Goal: Information Seeking & Learning: Learn about a topic

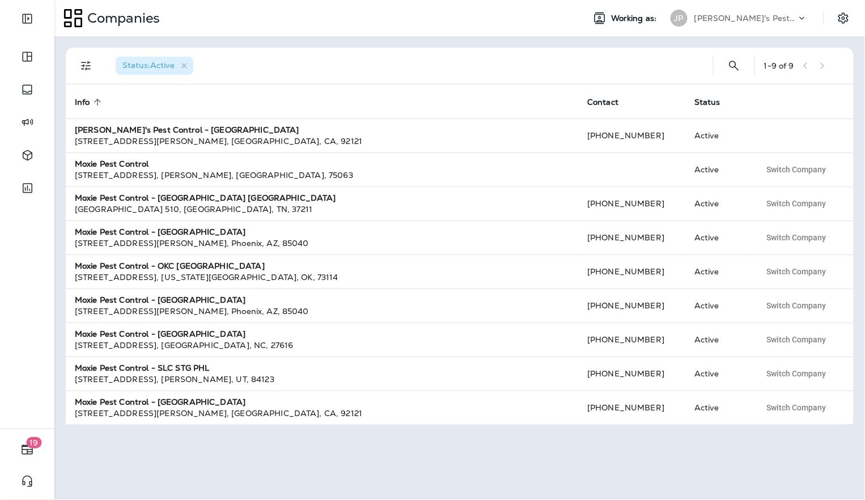
click at [795, 17] on p "[PERSON_NAME]'s Pest Control - [GEOGRAPHIC_DATA]" at bounding box center [746, 18] width 102 height 9
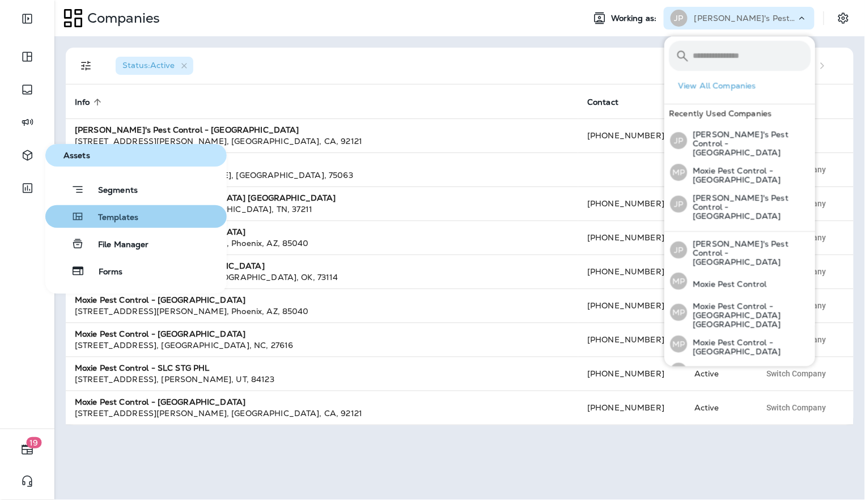
click at [90, 217] on span "Templates" at bounding box center [111, 218] width 54 height 11
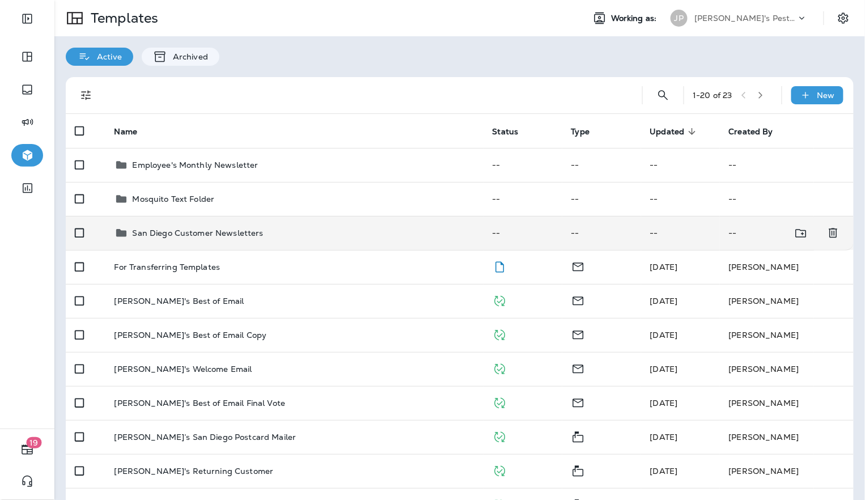
click at [175, 233] on p "San Diego Customer Newsletters" at bounding box center [198, 233] width 131 height 9
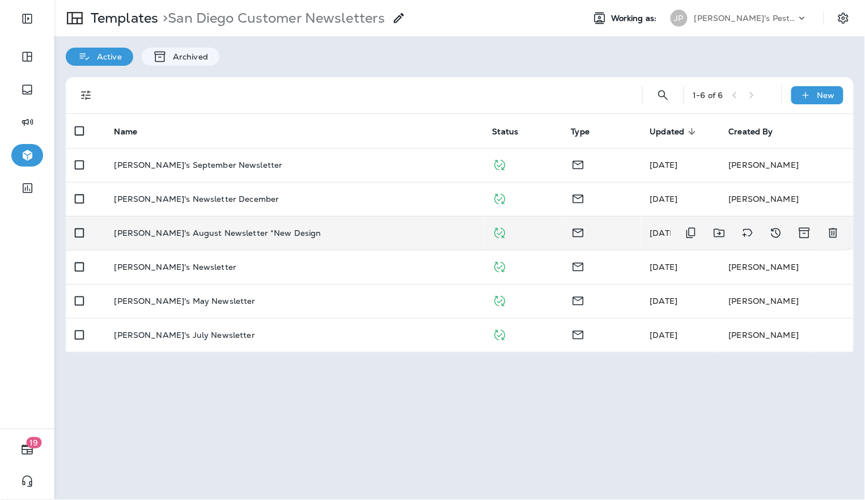
click at [259, 225] on td "Joshua's August Newsletter *New Design" at bounding box center [294, 233] width 378 height 34
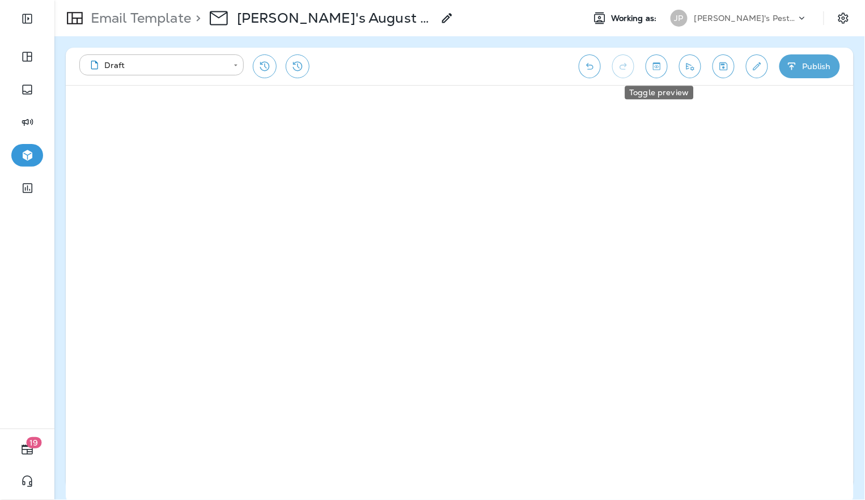
click at [655, 67] on icon "Toggle preview" at bounding box center [656, 65] width 7 height 7
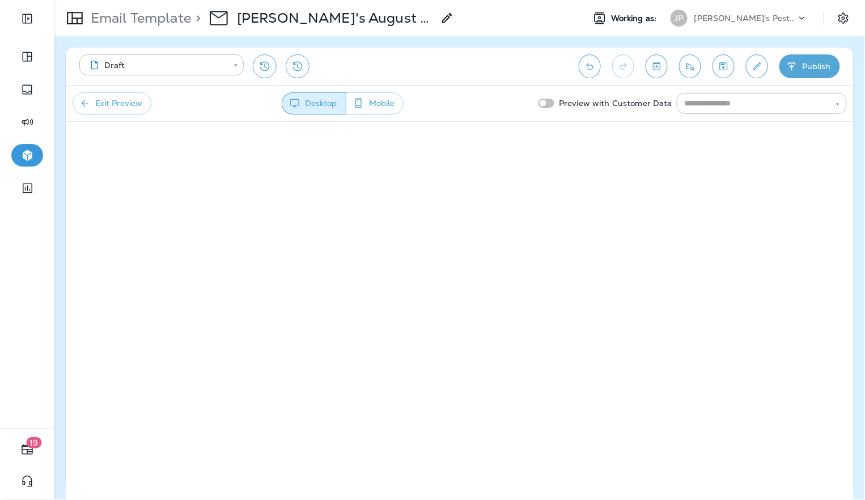
click at [130, 100] on button "Exit Preview" at bounding box center [112, 103] width 79 height 22
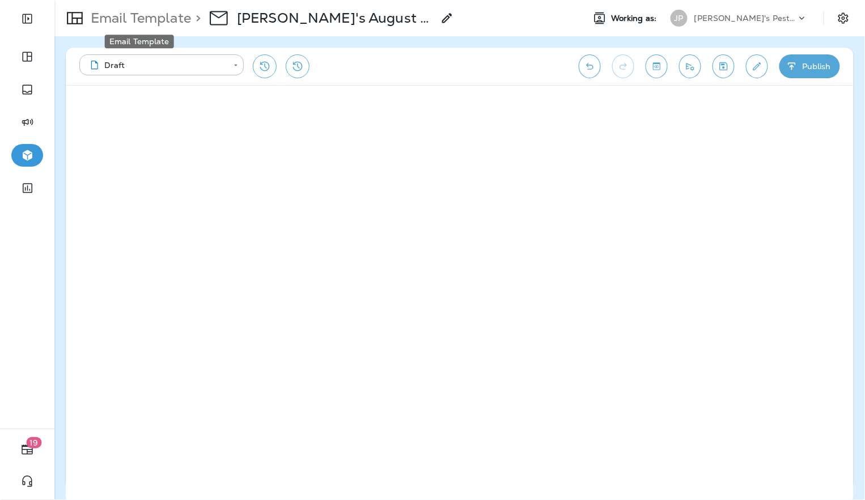
click at [159, 19] on p "Email Template" at bounding box center [138, 18] width 105 height 17
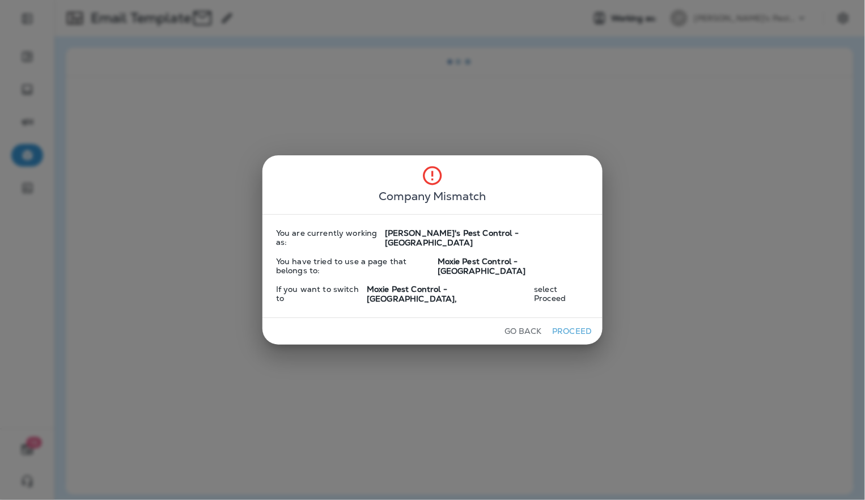
click at [564, 323] on button "Proceed" at bounding box center [572, 332] width 43 height 18
click at [556, 323] on button "Proceed" at bounding box center [572, 332] width 43 height 18
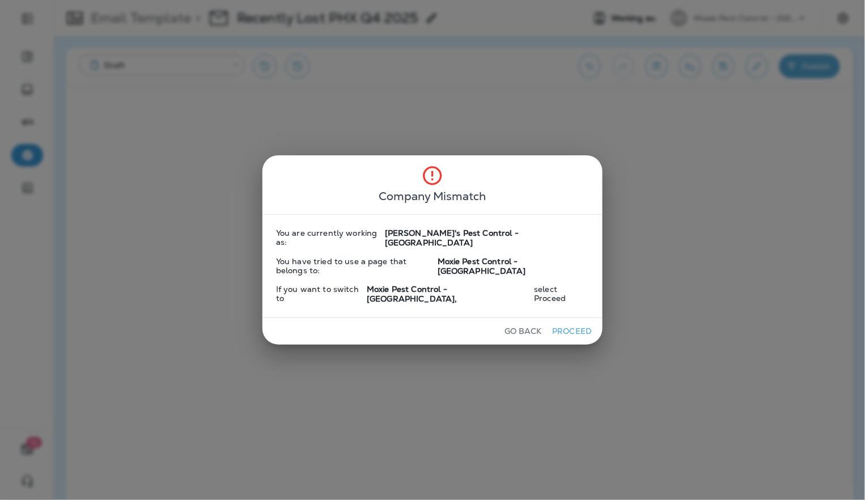
click at [551, 323] on button "Proceed" at bounding box center [572, 332] width 43 height 18
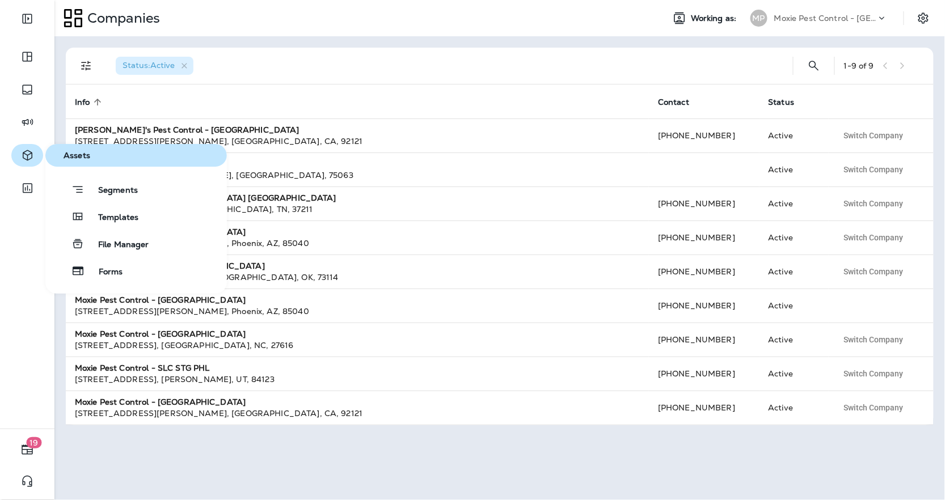
click at [18, 154] on button "button" at bounding box center [27, 155] width 32 height 23
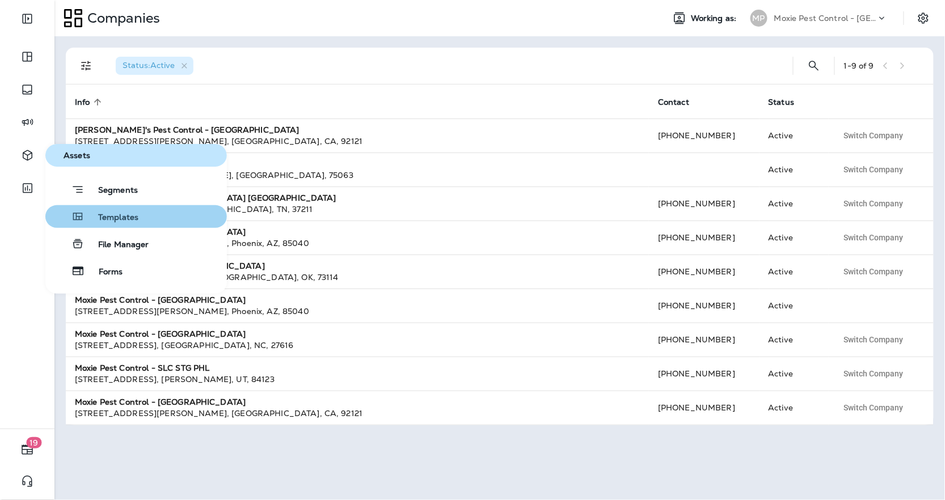
click at [159, 218] on button "Templates" at bounding box center [135, 216] width 181 height 23
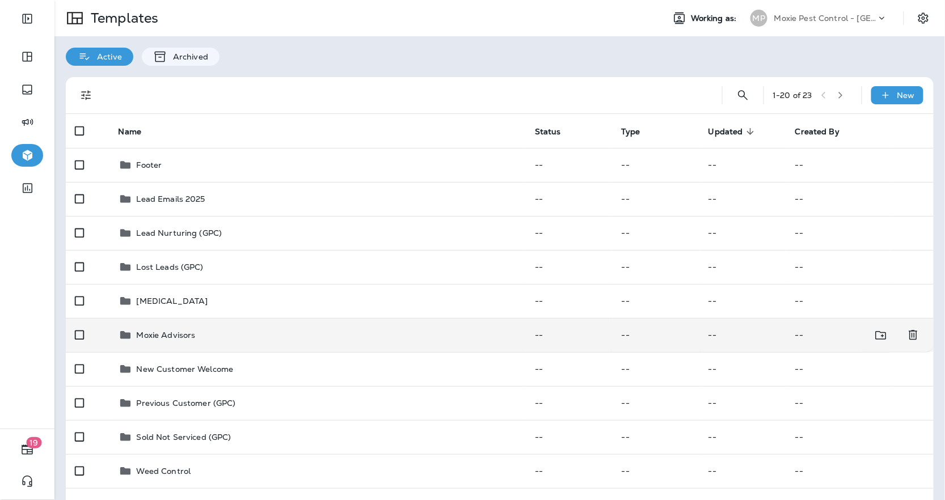
click at [191, 334] on p "Moxie Advisors" at bounding box center [166, 335] width 59 height 9
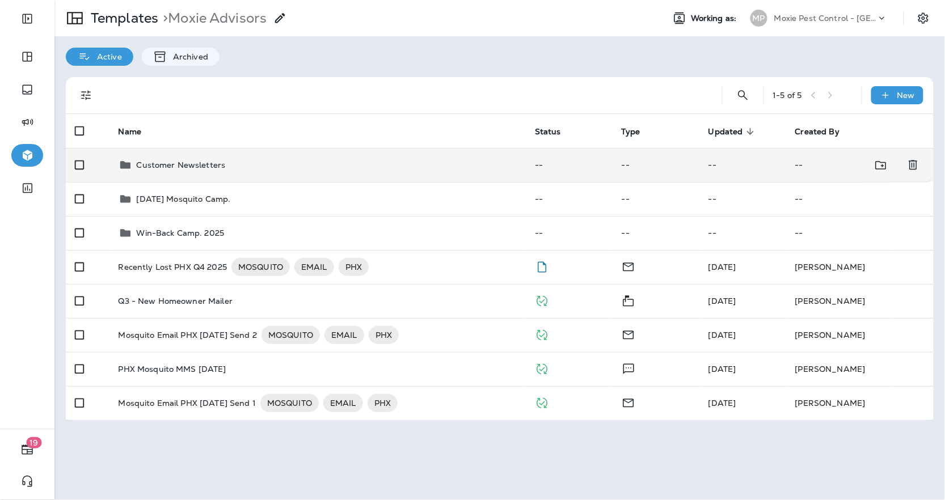
click at [236, 165] on div "Customer Newsletters" at bounding box center [318, 165] width 398 height 14
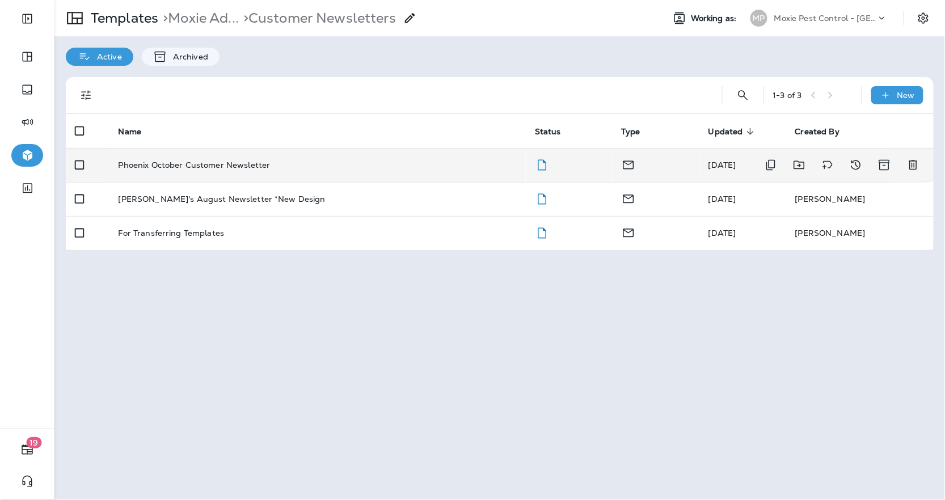
click at [169, 169] on p "Phoenix October Customer Newsletter" at bounding box center [195, 164] width 152 height 9
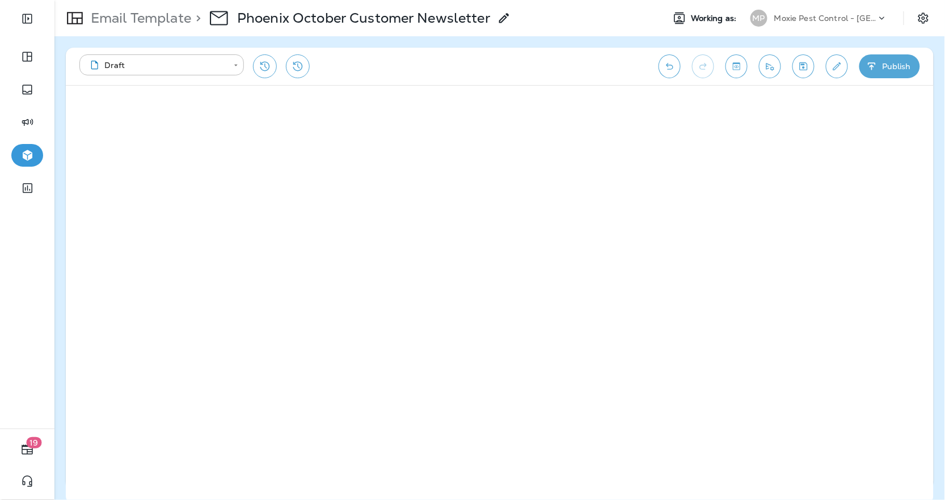
click at [740, 66] on icon "Toggle preview" at bounding box center [736, 66] width 12 height 11
click at [84, 105] on icon "button" at bounding box center [85, 103] width 7 height 7
drag, startPoint x: 739, startPoint y: 62, endPoint x: 739, endPoint y: 79, distance: 17.0
click at [739, 62] on icon "Toggle preview" at bounding box center [736, 66] width 12 height 11
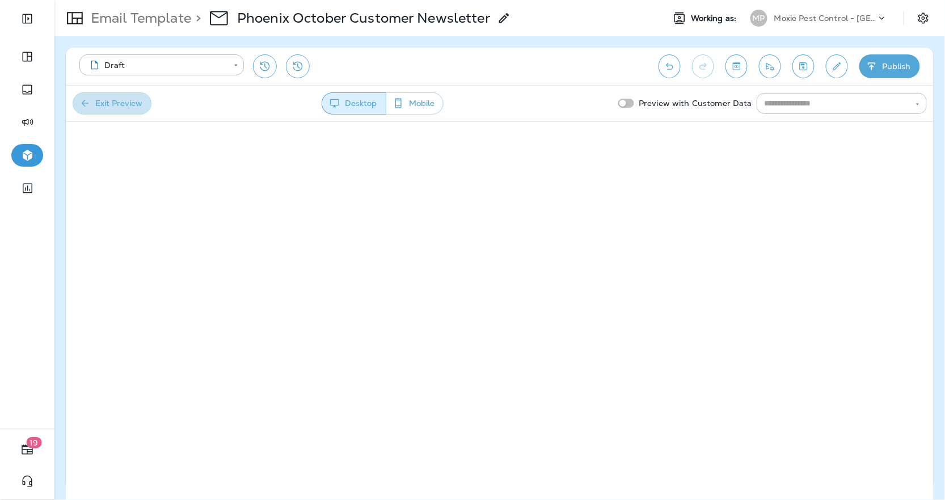
click at [132, 101] on button "Exit Preview" at bounding box center [112, 103] width 79 height 22
